Goal: Navigation & Orientation: Find specific page/section

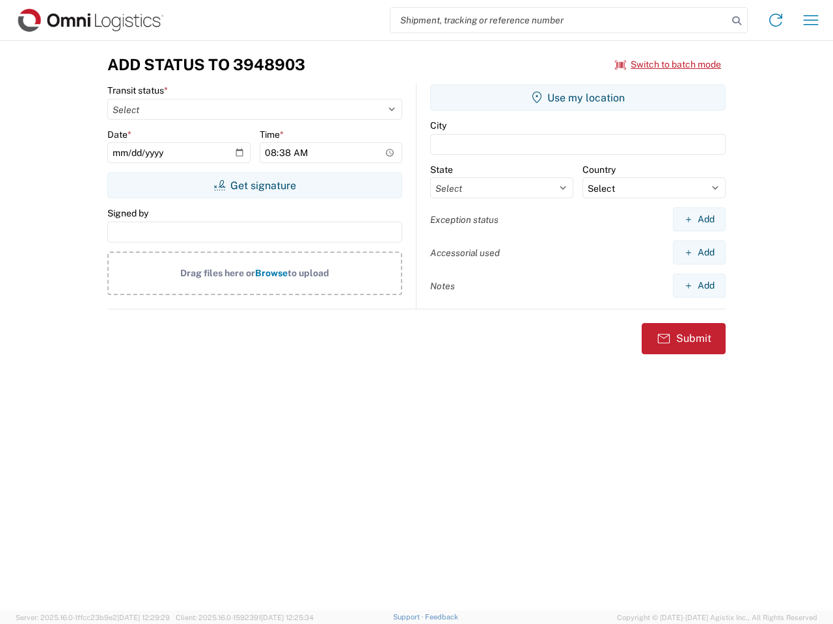
click at [559, 20] on input "search" at bounding box center [558, 20] width 337 height 25
click at [736, 21] on icon at bounding box center [736, 21] width 18 height 18
click at [775, 20] on icon at bounding box center [775, 20] width 21 height 21
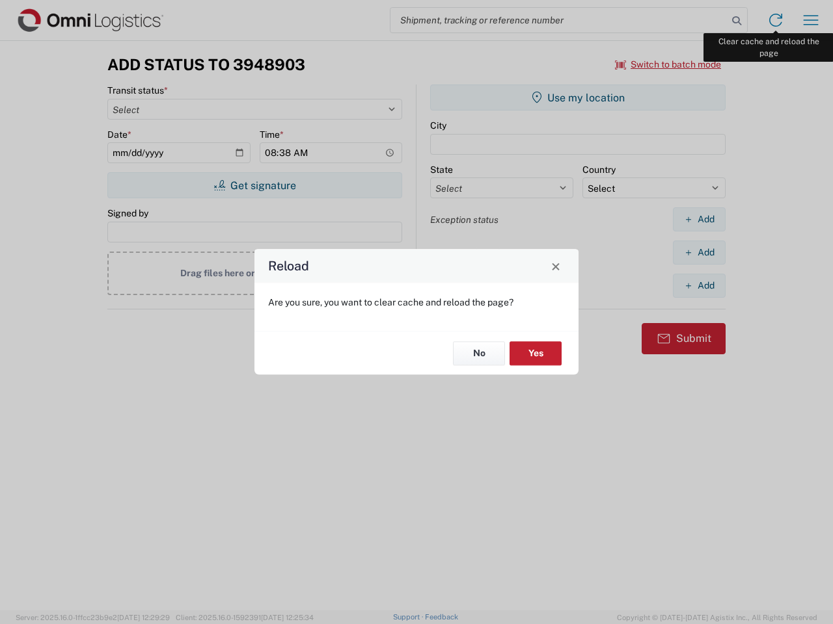
click at [810, 20] on div "Reload Are you sure, you want to clear cache and reload the page? No Yes" at bounding box center [416, 312] width 833 height 624
click at [668, 64] on div "Reload Are you sure, you want to clear cache and reload the page? No Yes" at bounding box center [416, 312] width 833 height 624
click at [254, 185] on div "Reload Are you sure, you want to clear cache and reload the page? No Yes" at bounding box center [416, 312] width 833 height 624
click at [578, 98] on div "Reload Are you sure, you want to clear cache and reload the page? No Yes" at bounding box center [416, 312] width 833 height 624
click at [699, 219] on div "Reload Are you sure, you want to clear cache and reload the page? No Yes" at bounding box center [416, 312] width 833 height 624
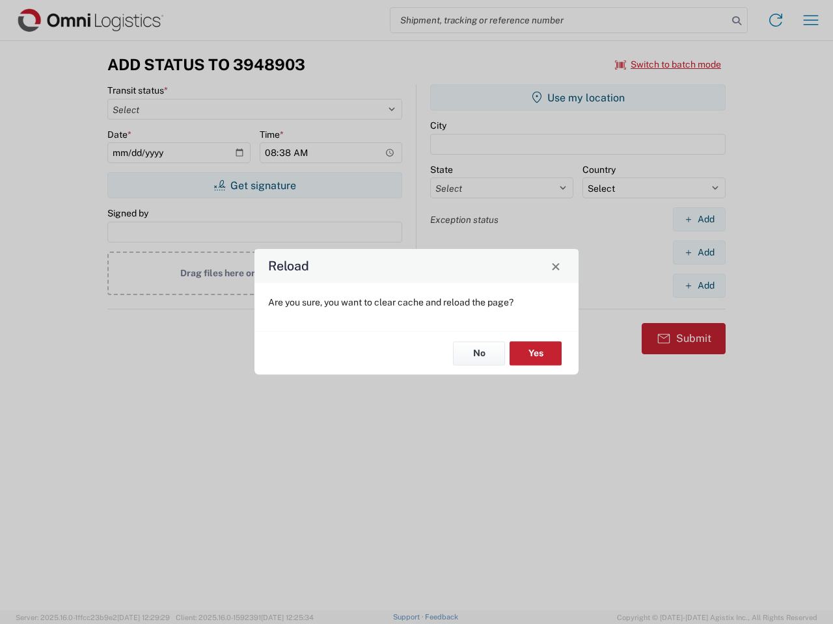
click at [699, 252] on div "Reload Are you sure, you want to clear cache and reload the page? No Yes" at bounding box center [416, 312] width 833 height 624
click at [699, 286] on div "Reload Are you sure, you want to clear cache and reload the page? No Yes" at bounding box center [416, 312] width 833 height 624
